Goal: Task Accomplishment & Management: Manage account settings

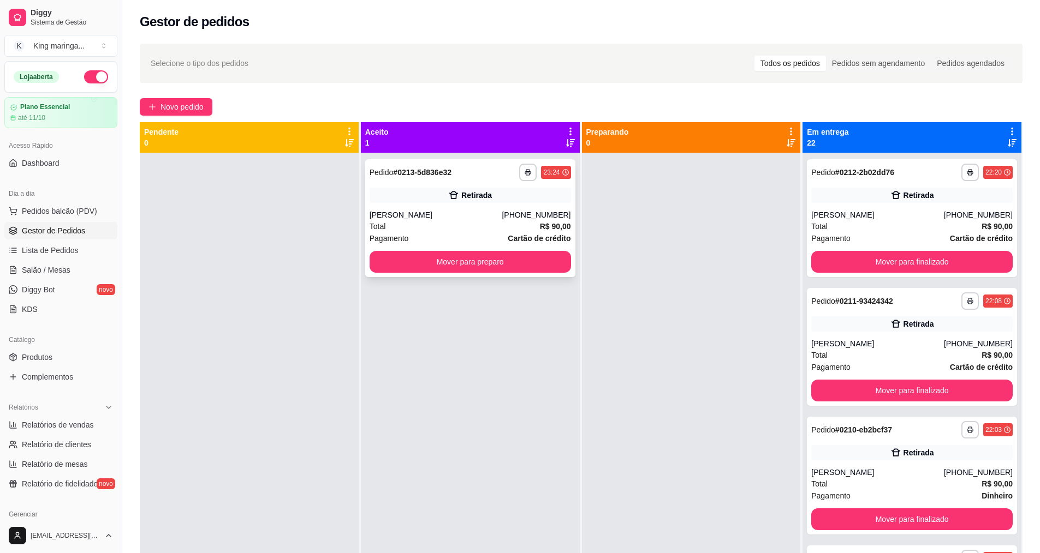
scroll to position [2297, 0]
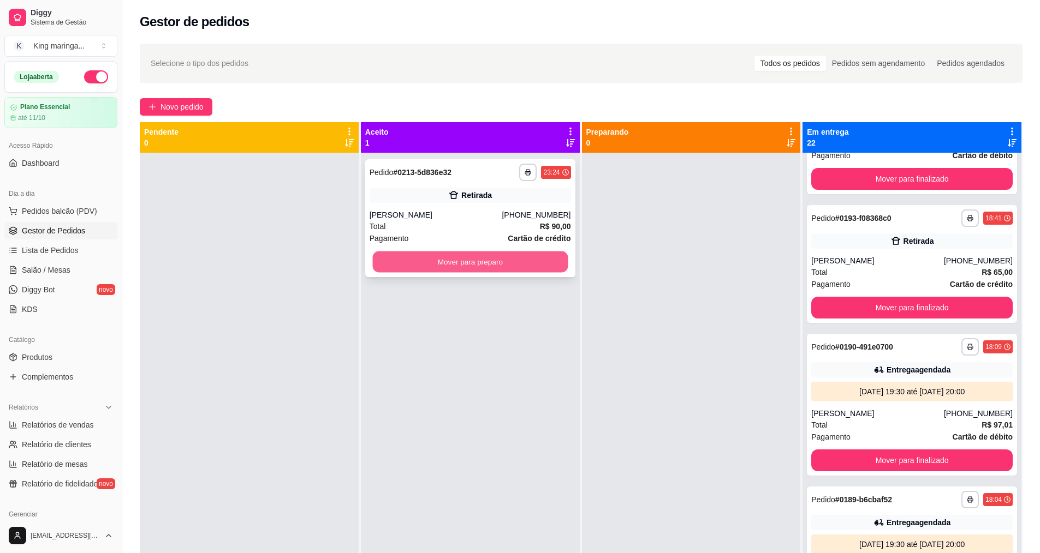
click at [439, 257] on button "Mover para preparo" at bounding box center [469, 262] width 195 height 21
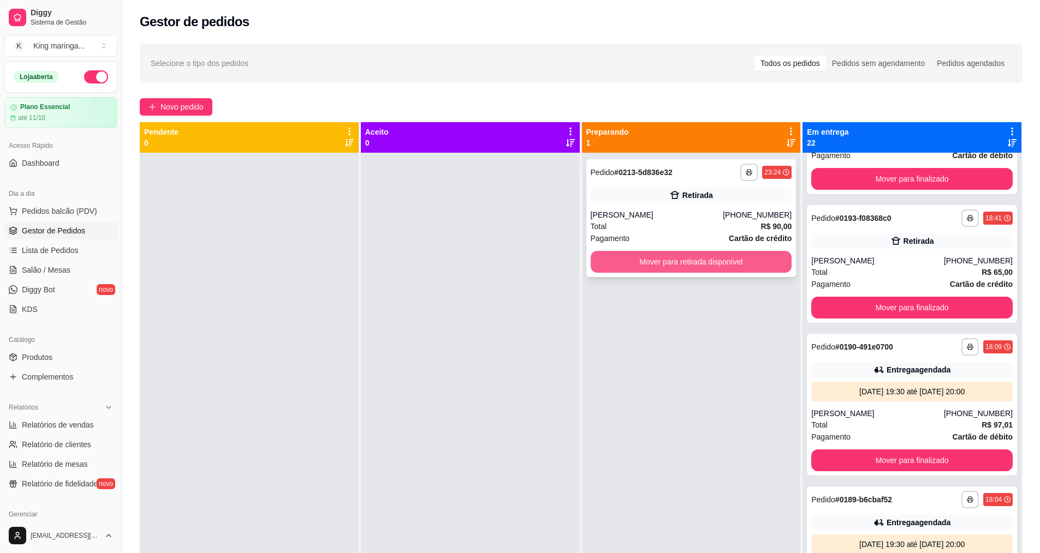
click at [651, 265] on button "Mover para retirada disponível" at bounding box center [691, 262] width 201 height 22
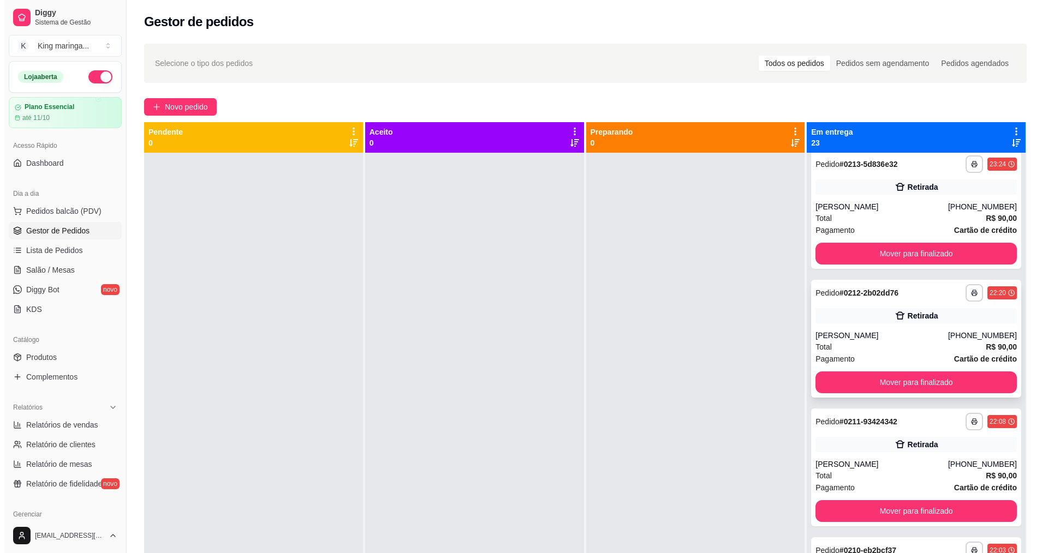
scroll to position [0, 0]
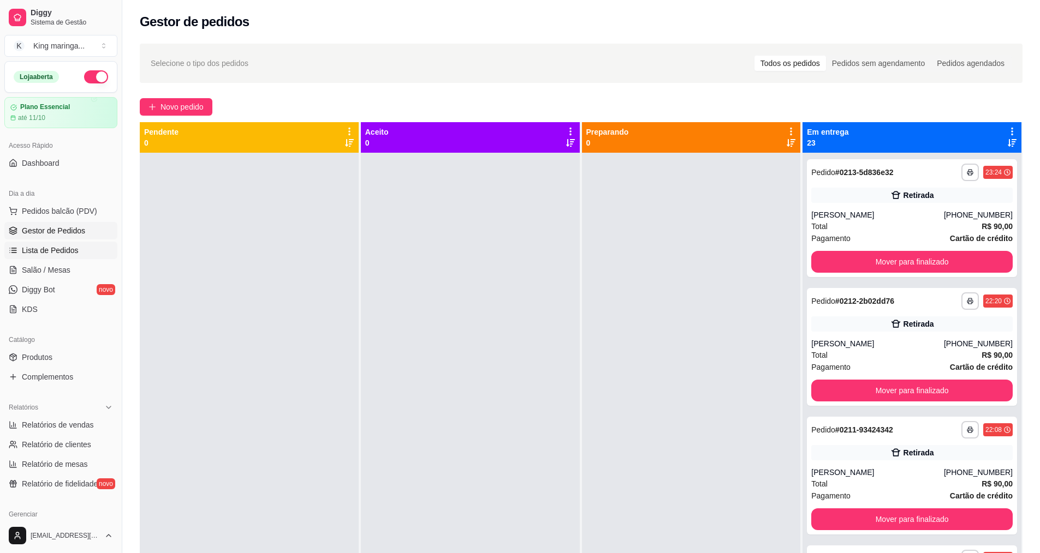
click at [52, 248] on span "Lista de Pedidos" at bounding box center [50, 250] width 57 height 11
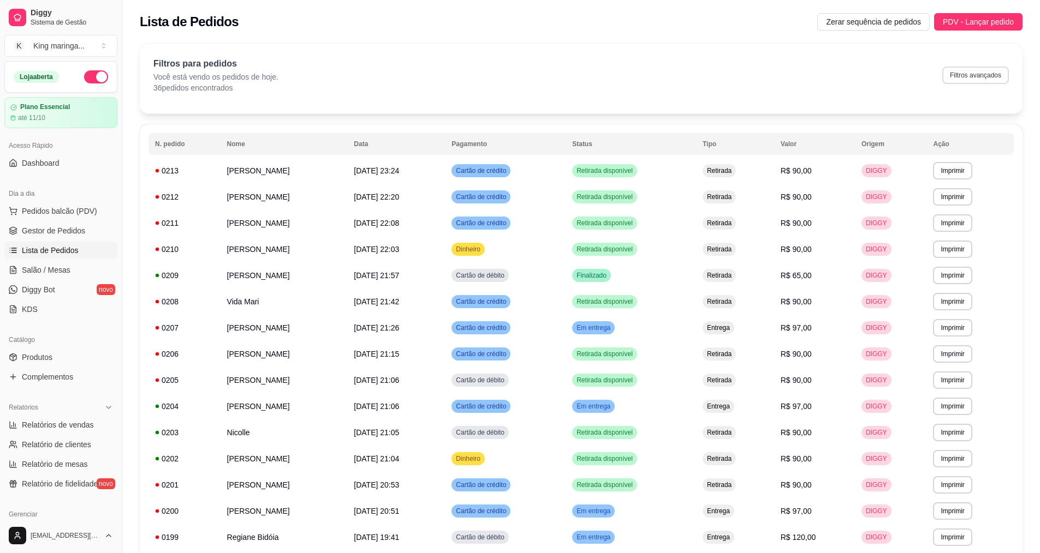
click at [988, 77] on button "Filtros avançados" at bounding box center [975, 75] width 67 height 17
select select "0"
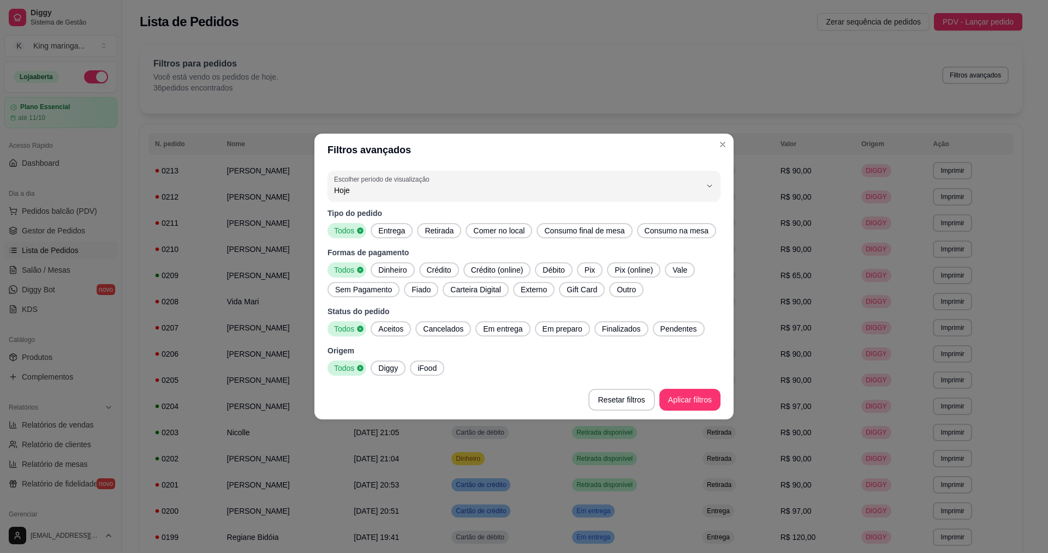
click at [399, 233] on span "Entrega" at bounding box center [391, 230] width 35 height 11
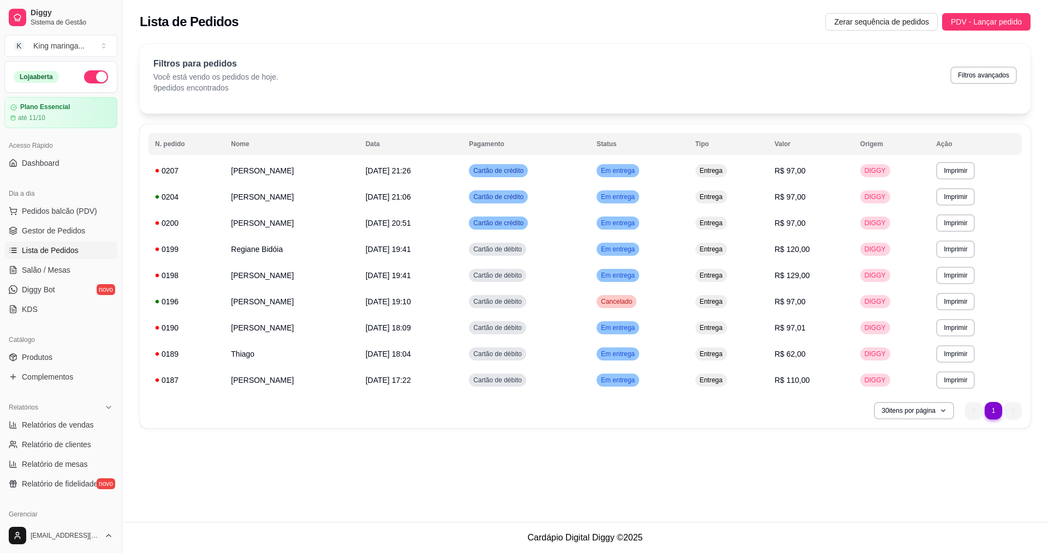
click at [410, 456] on div "**********" at bounding box center [585, 261] width 926 height 522
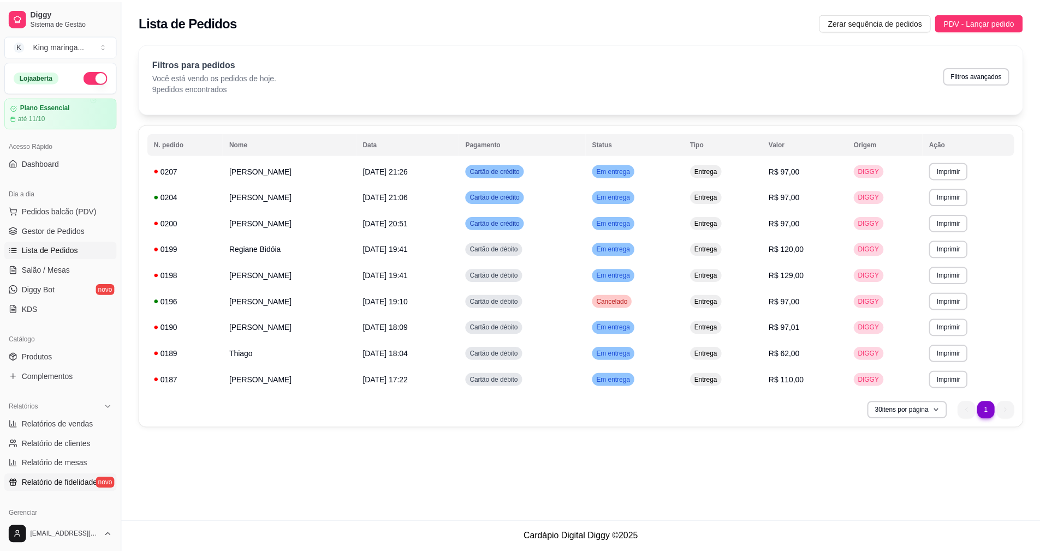
scroll to position [218, 0]
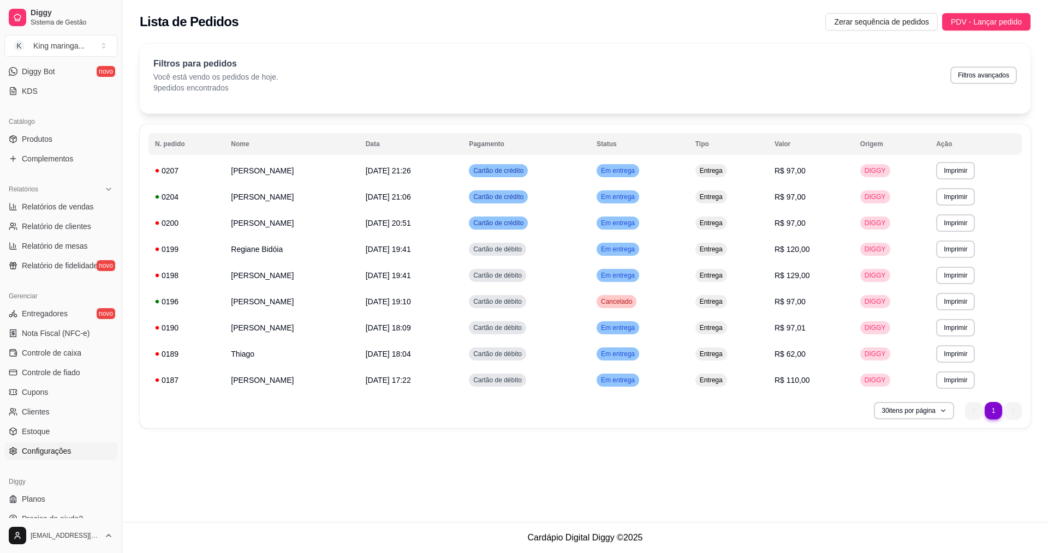
click at [56, 457] on link "Configurações" at bounding box center [60, 451] width 113 height 17
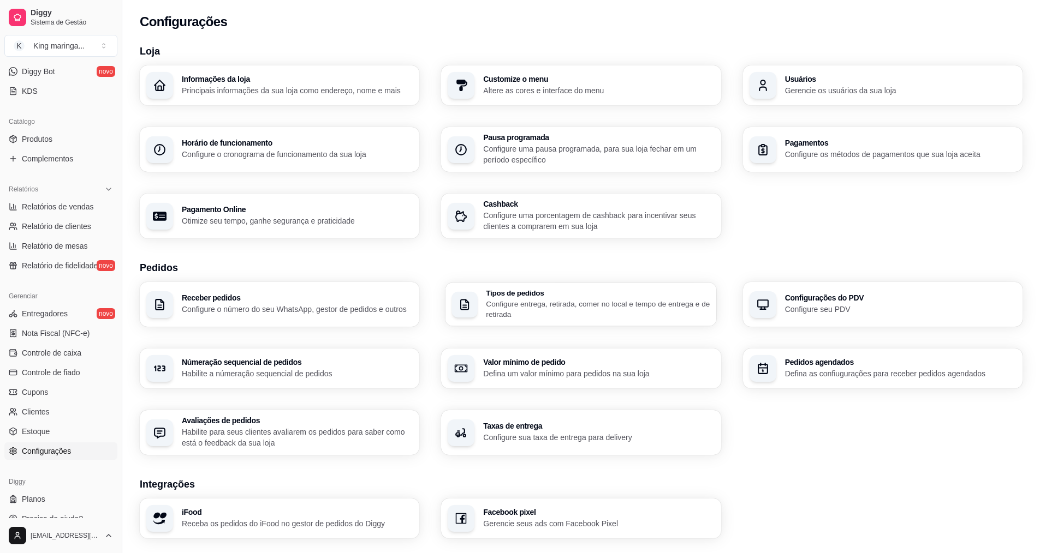
click at [499, 313] on p "Configure entrega, retirada, comer no local e tempo de entrega e de retirada" at bounding box center [598, 309] width 224 height 21
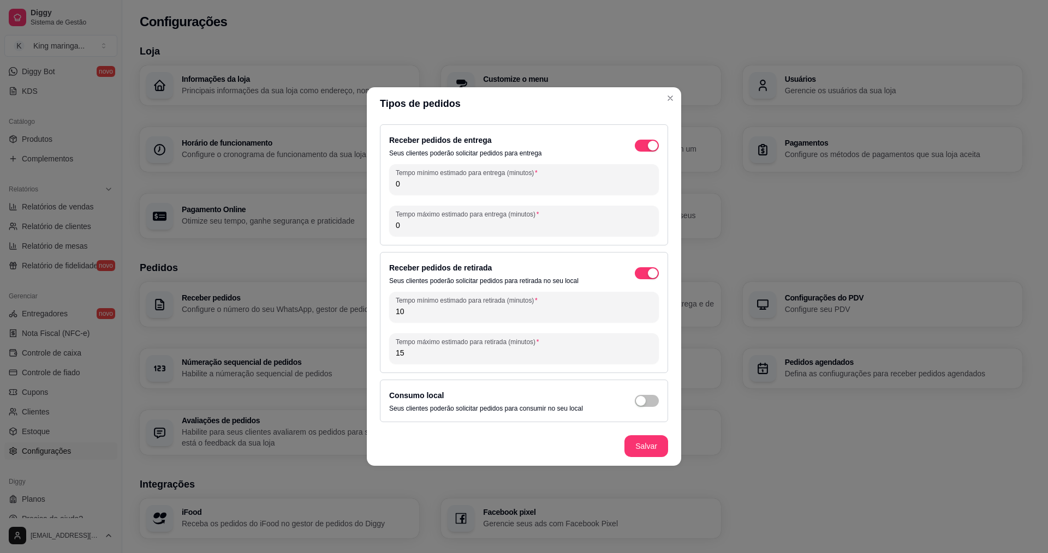
click at [645, 152] on div "Receber pedidos de entrega Seus clientes poderão solicitar pedidos para entrega" at bounding box center [524, 146] width 270 height 24
click at [651, 148] on div "button" at bounding box center [653, 146] width 10 height 10
